Goal: Transaction & Acquisition: Subscribe to service/newsletter

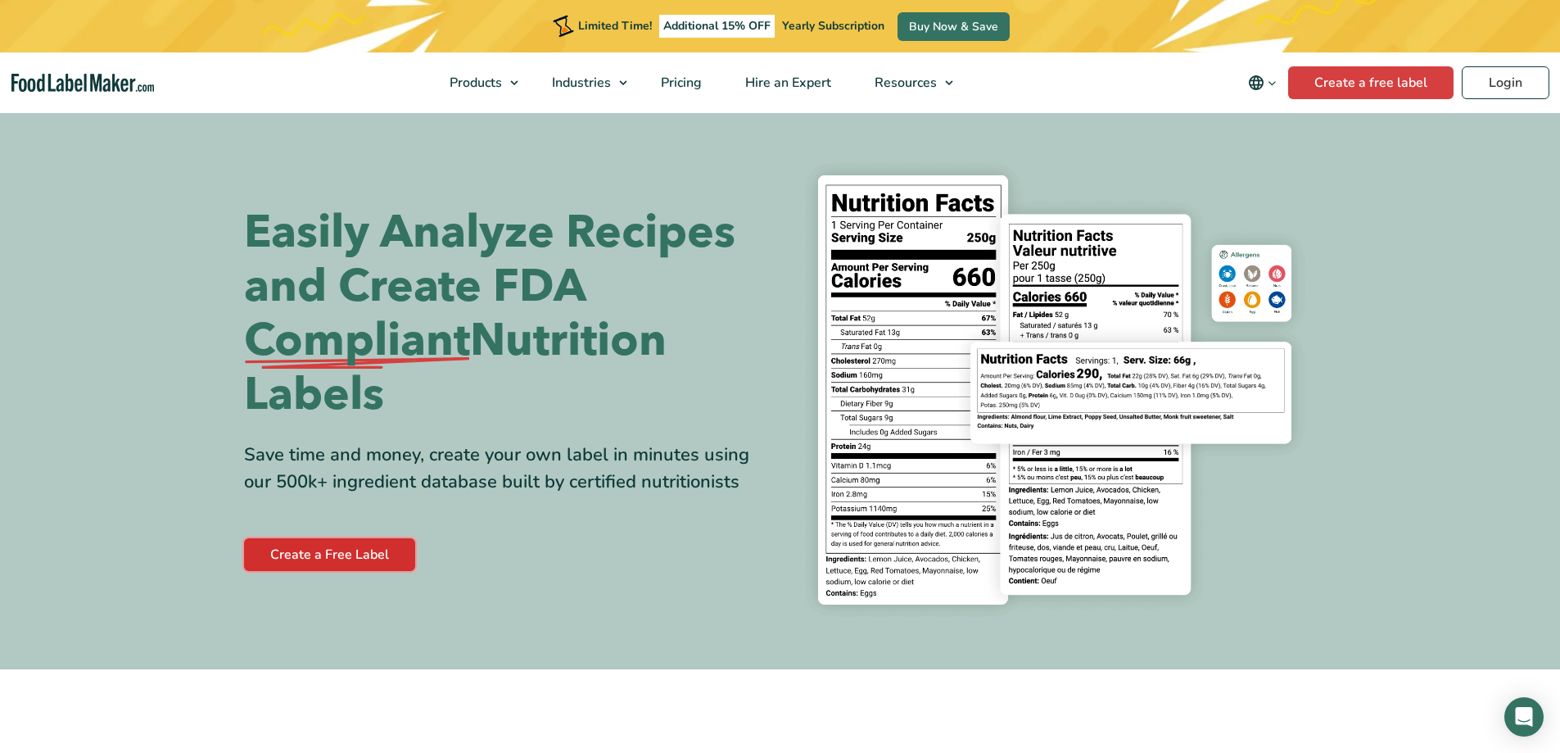
click at [343, 557] on link "Create a Free Label" at bounding box center [329, 554] width 171 height 33
click at [702, 82] on span "Pricing" at bounding box center [679, 83] width 47 height 18
